Goal: Information Seeking & Learning: Learn about a topic

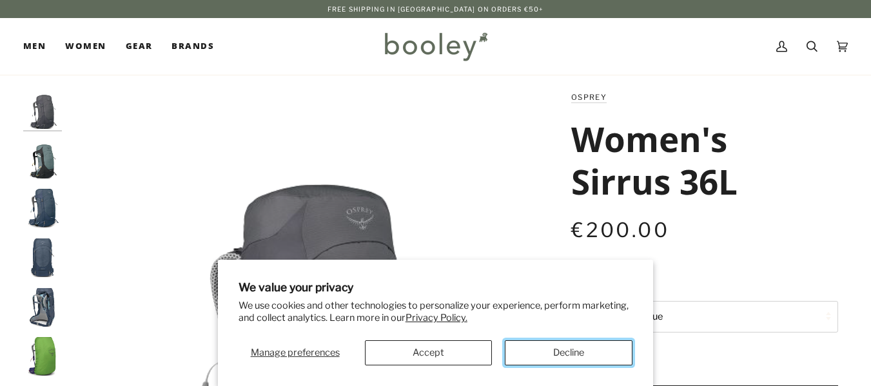
drag, startPoint x: 0, startPoint y: 0, endPoint x: 576, endPoint y: 355, distance: 676.3
click at [576, 355] on button "Decline" at bounding box center [569, 352] width 128 height 25
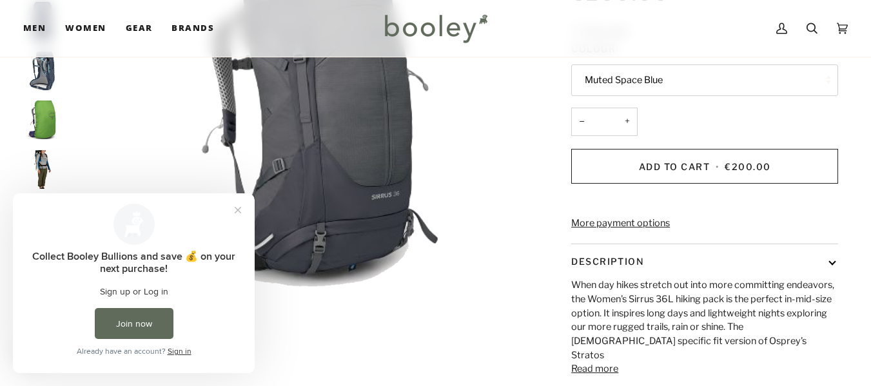
scroll to position [258, 0]
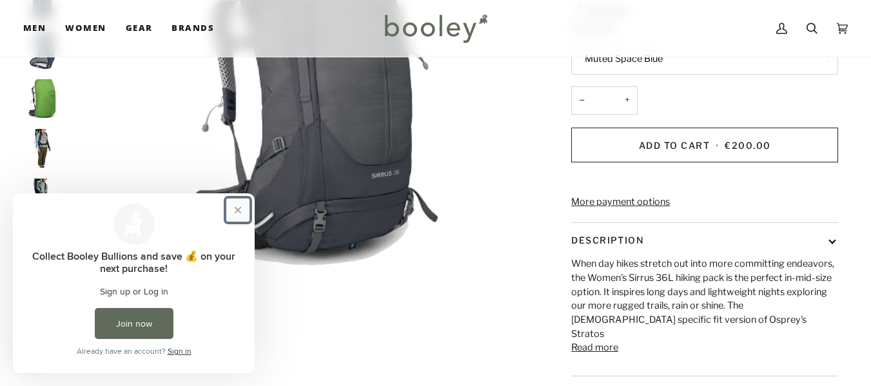
click at [234, 208] on button "Close prompt" at bounding box center [237, 210] width 23 height 23
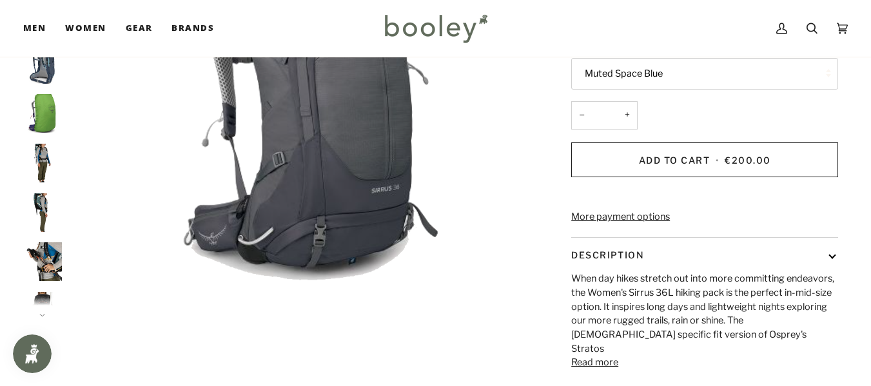
scroll to position [0, 0]
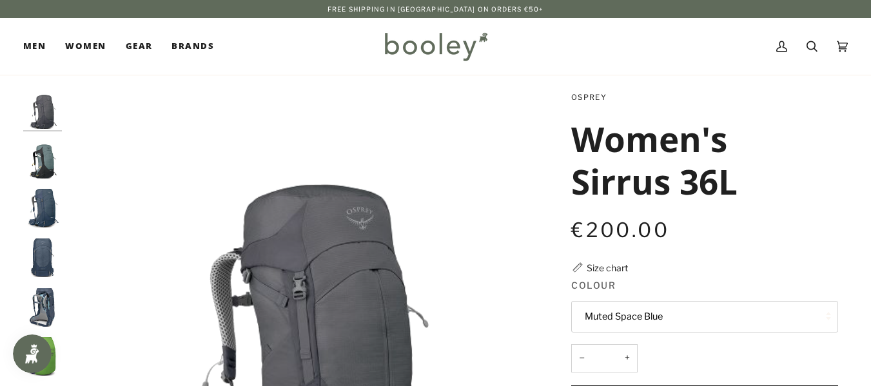
click at [586, 97] on link "Osprey" at bounding box center [588, 97] width 35 height 9
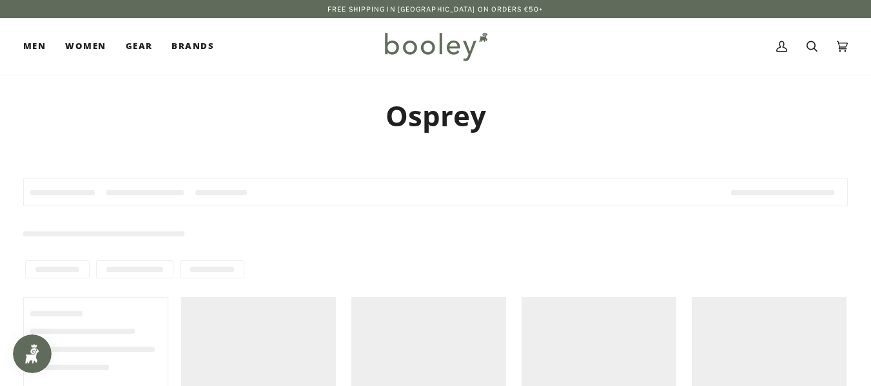
type input "******"
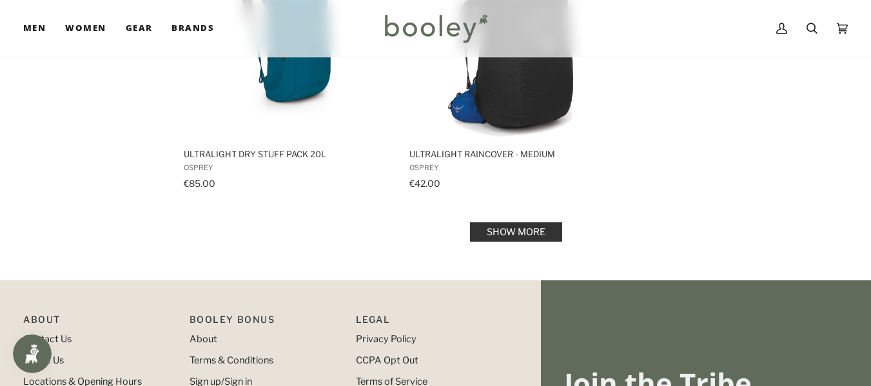
scroll to position [1934, 0]
